Goal: Check status: Check status

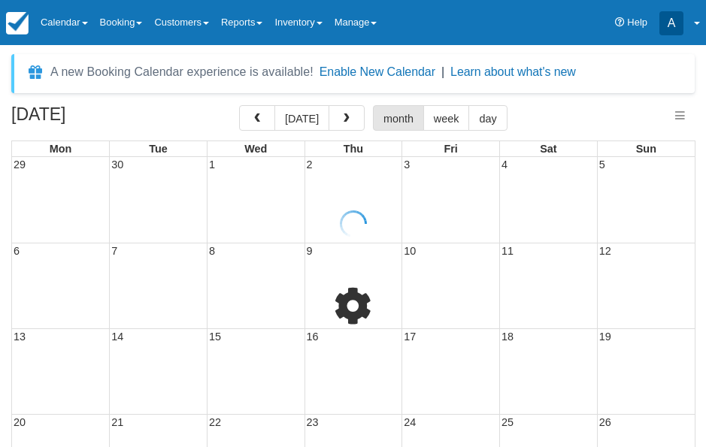
select select
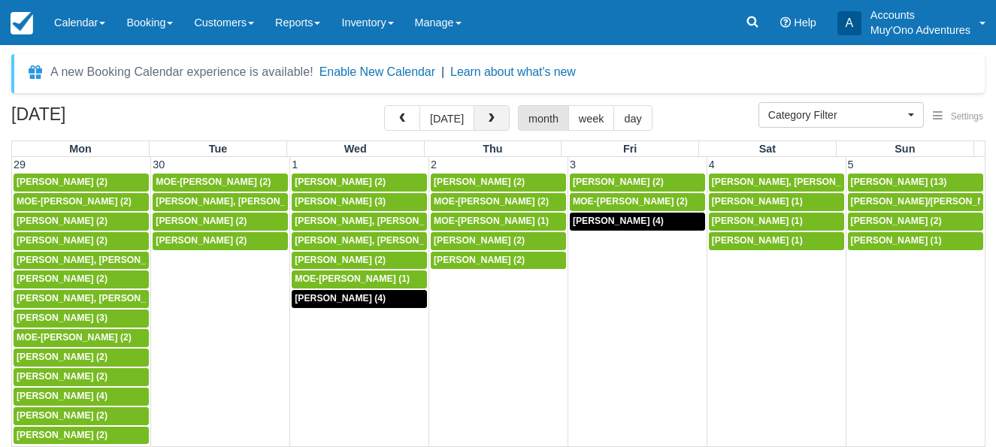
click at [489, 123] on span "button" at bounding box center [491, 118] width 11 height 11
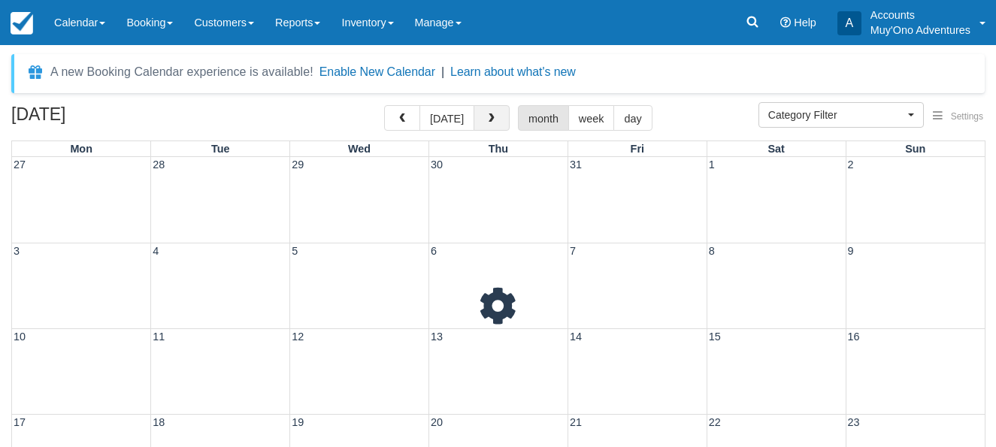
click at [489, 123] on span "button" at bounding box center [491, 118] width 11 height 11
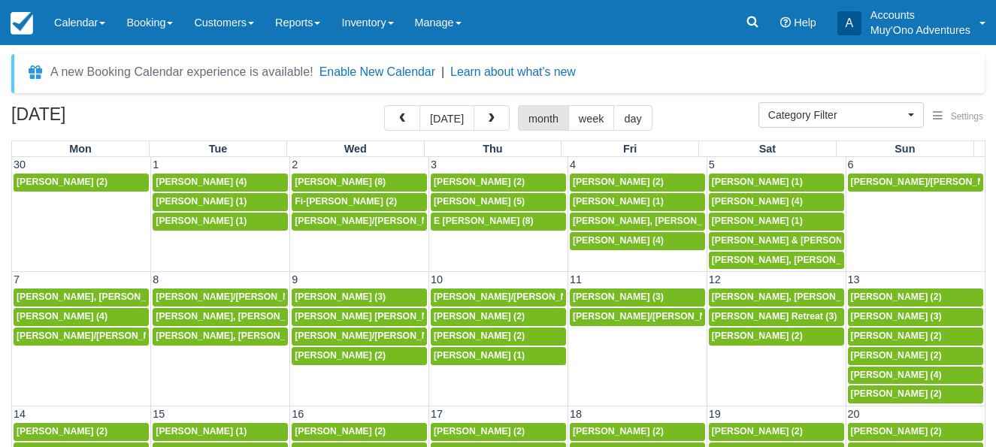
click at [489, 123] on span "button" at bounding box center [491, 118] width 11 height 11
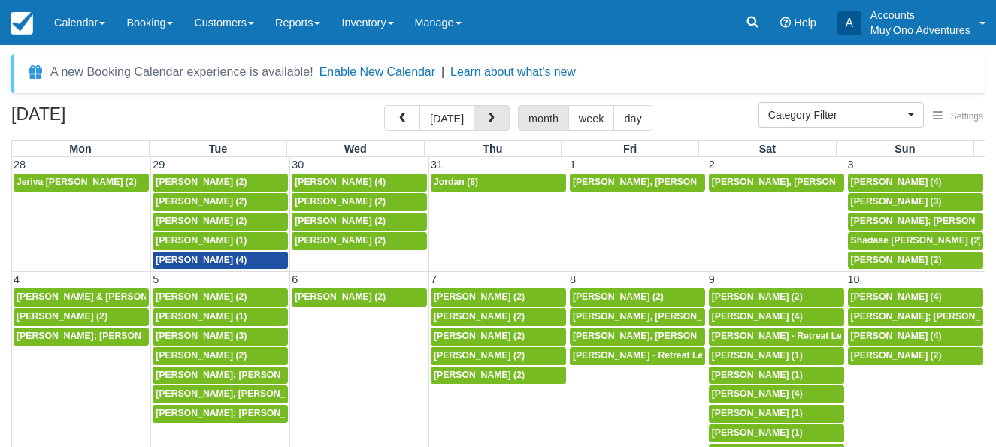
click at [489, 123] on span "button" at bounding box center [491, 118] width 11 height 11
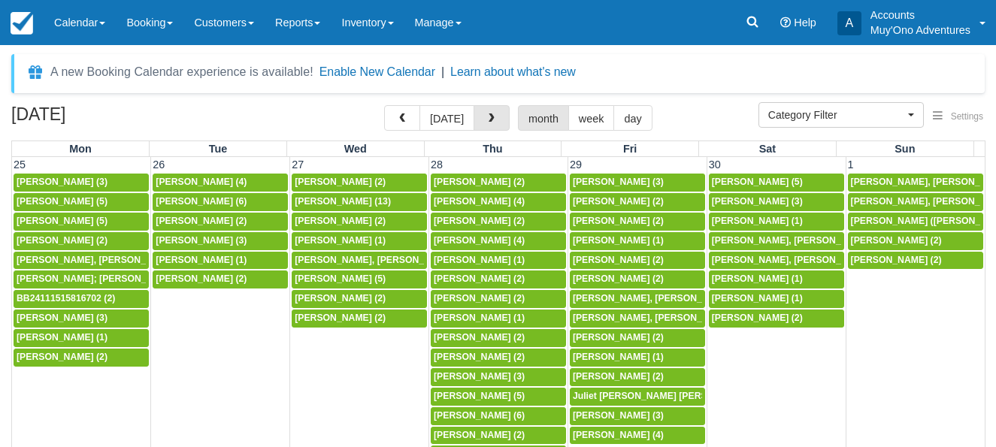
click at [489, 123] on span "button" at bounding box center [491, 118] width 11 height 11
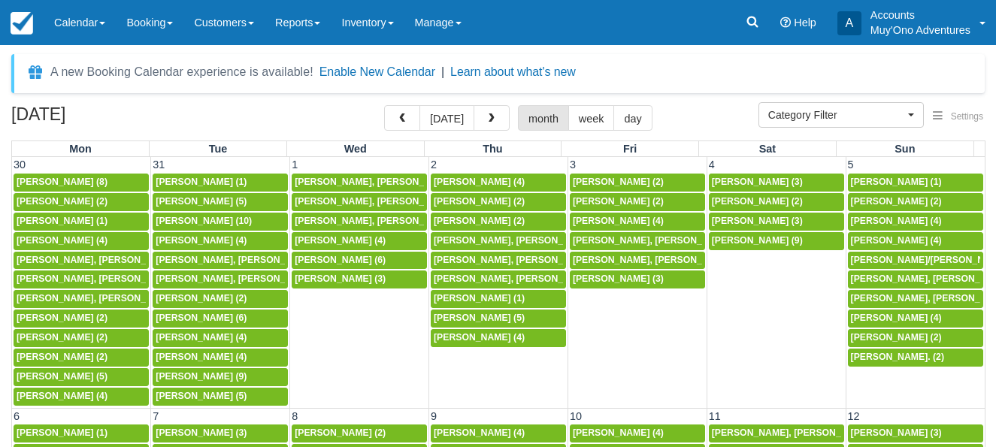
click at [489, 123] on span "button" at bounding box center [491, 118] width 11 height 11
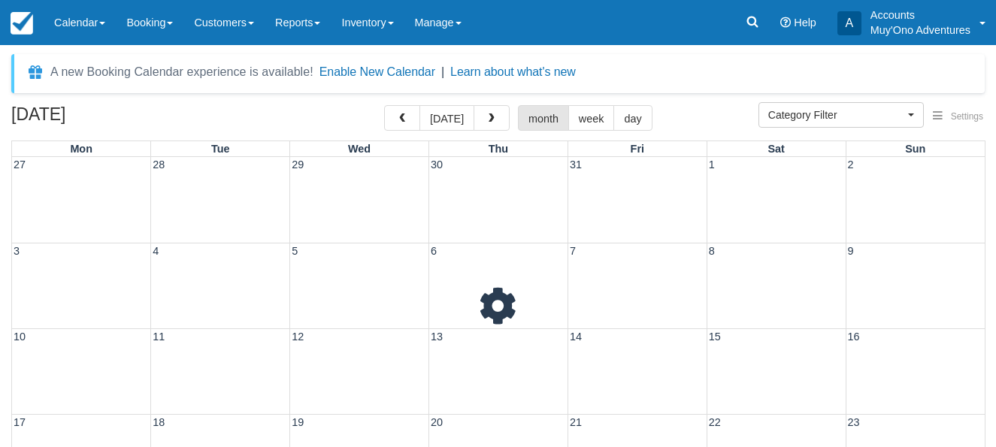
click at [489, 123] on span "button" at bounding box center [491, 118] width 11 height 11
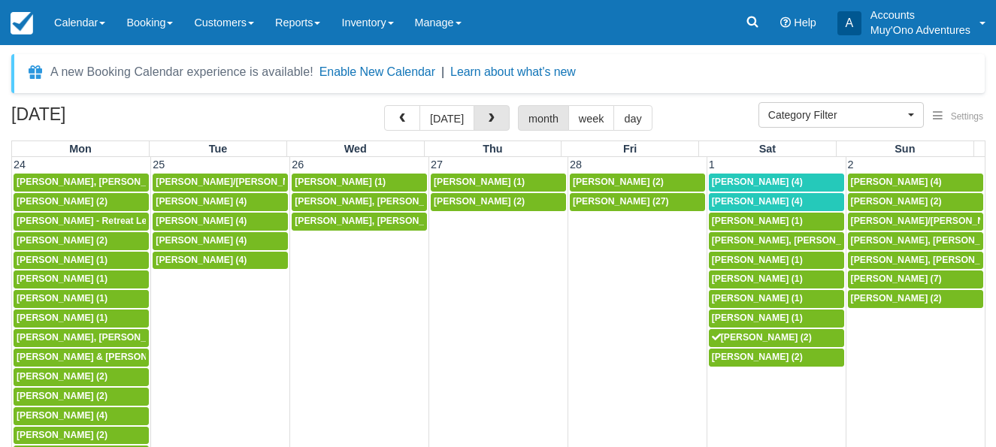
click at [489, 123] on span "button" at bounding box center [491, 118] width 11 height 11
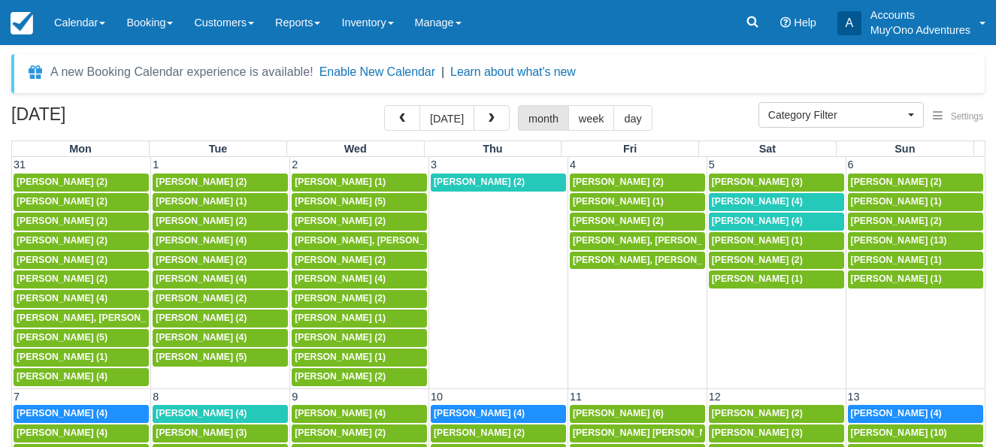
click at [489, 123] on span "button" at bounding box center [491, 118] width 11 height 11
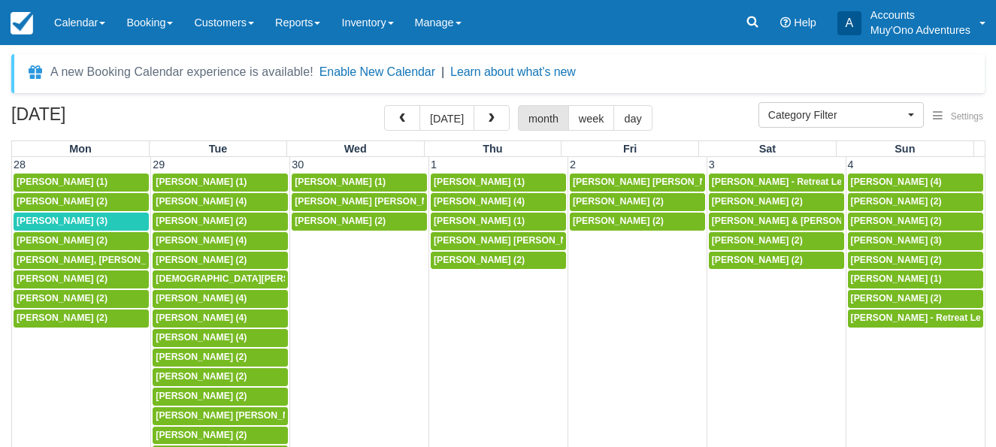
click at [489, 123] on span "button" at bounding box center [491, 118] width 11 height 11
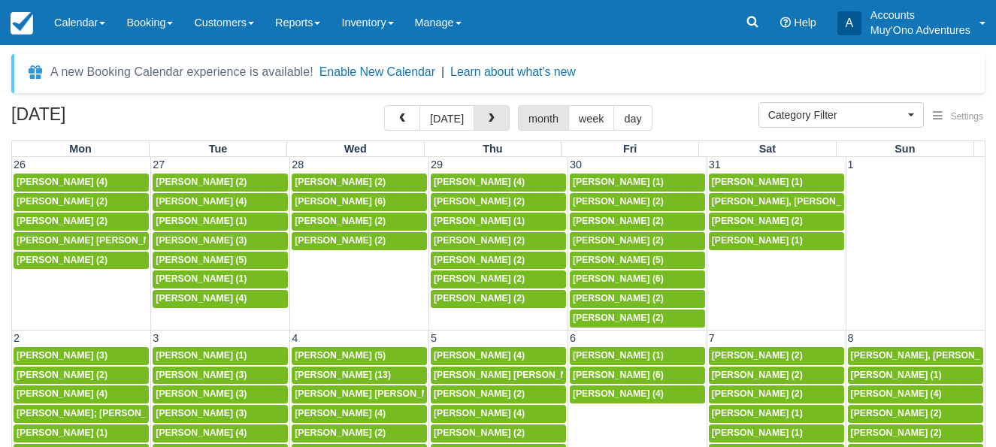
click at [489, 123] on span "button" at bounding box center [491, 118] width 11 height 11
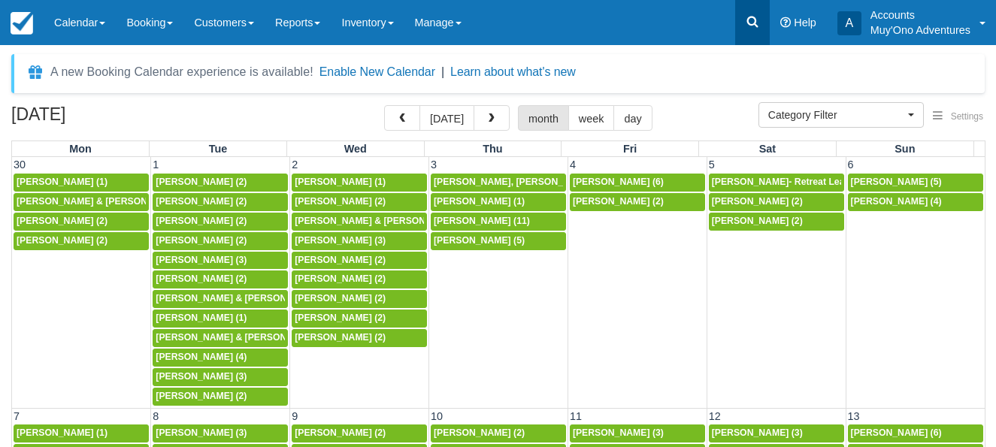
click at [705, 20] on icon at bounding box center [752, 22] width 11 height 11
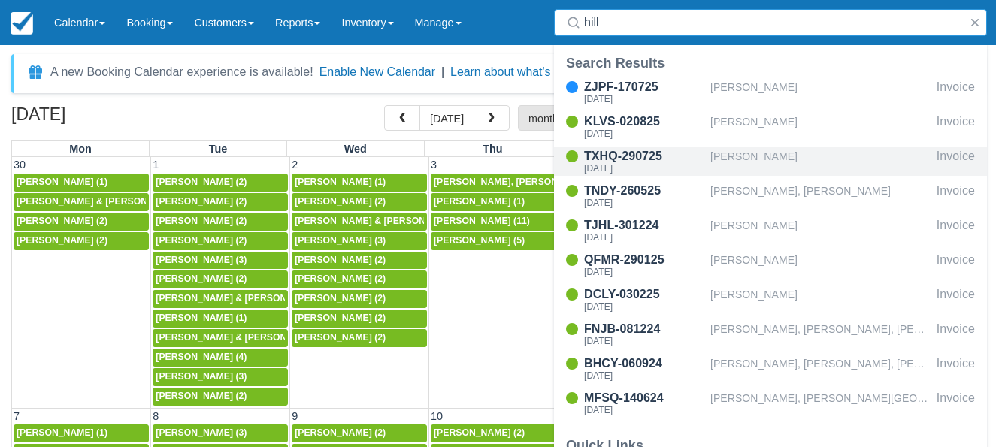
type input "hill"
click at [631, 164] on div "[DATE]" at bounding box center [644, 168] width 120 height 9
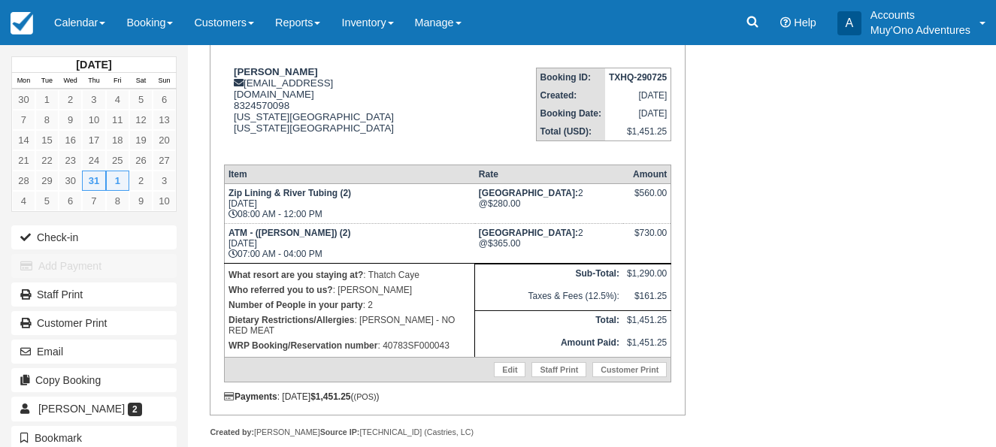
scroll to position [136, 0]
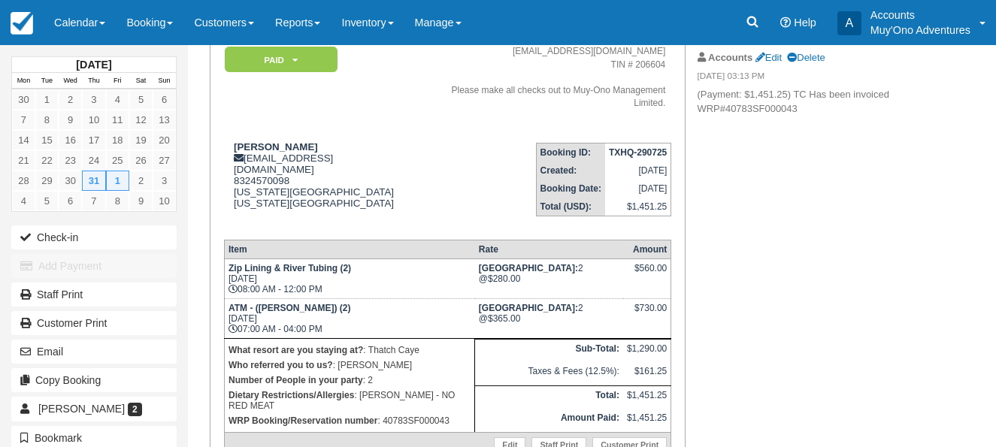
click at [942, 197] on div "[DATE] Mon Tue Wed Thu Fri Sat Sun 30 1 2 3 4 5 6 7 8 9 10 11 12 13 14 15 16 17…" at bounding box center [498, 110] width 996 height 402
